Goal: Task Accomplishment & Management: Manage account settings

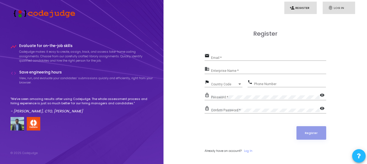
click at [335, 4] on link "fingerprint Log In" at bounding box center [338, 8] width 32 height 13
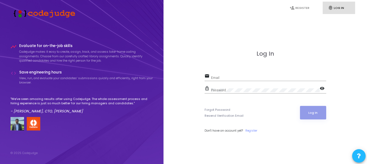
click at [224, 75] on div "Email" at bounding box center [268, 76] width 115 height 8
click at [223, 78] on input "Email" at bounding box center [268, 78] width 115 height 4
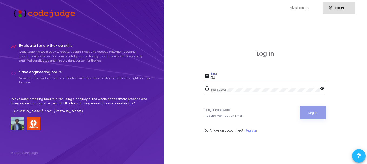
type input "S"
type input "[EMAIL_ADDRESS][DOMAIN_NAME]"
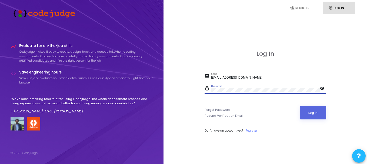
click at [324, 89] on mat-icon "visibility" at bounding box center [322, 89] width 6 height 6
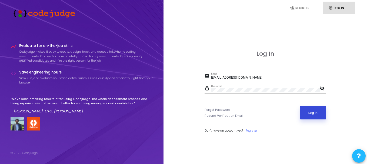
click at [312, 114] on button "Log In" at bounding box center [313, 113] width 26 height 14
